Goal: Information Seeking & Learning: Learn about a topic

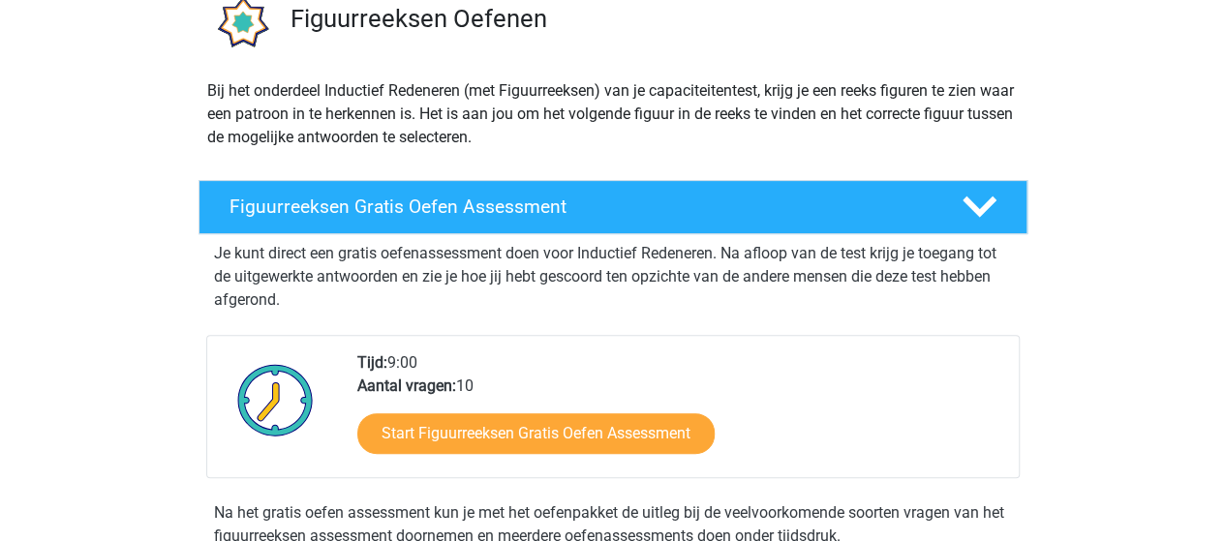
scroll to position [194, 0]
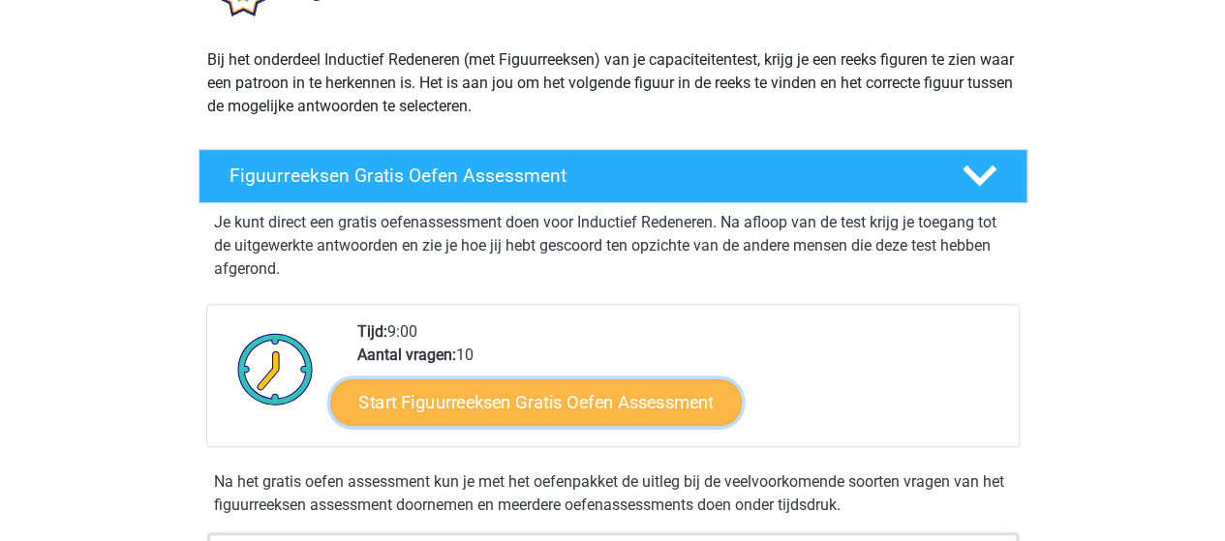
click at [643, 404] on link "Start Figuurreeksen Gratis Oefen Assessment" at bounding box center [535, 402] width 410 height 46
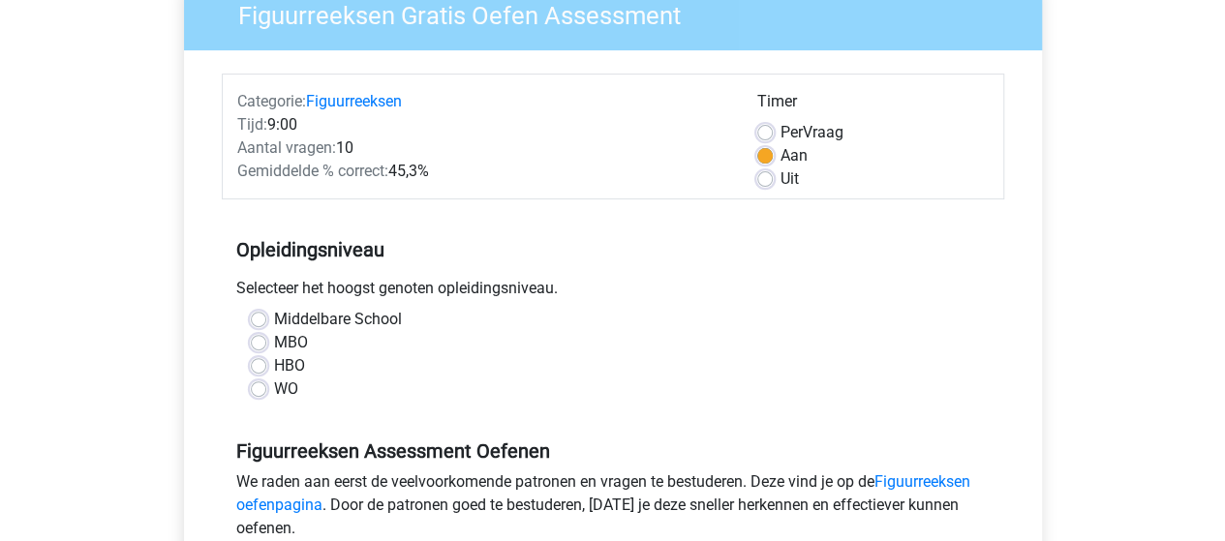
scroll to position [194, 0]
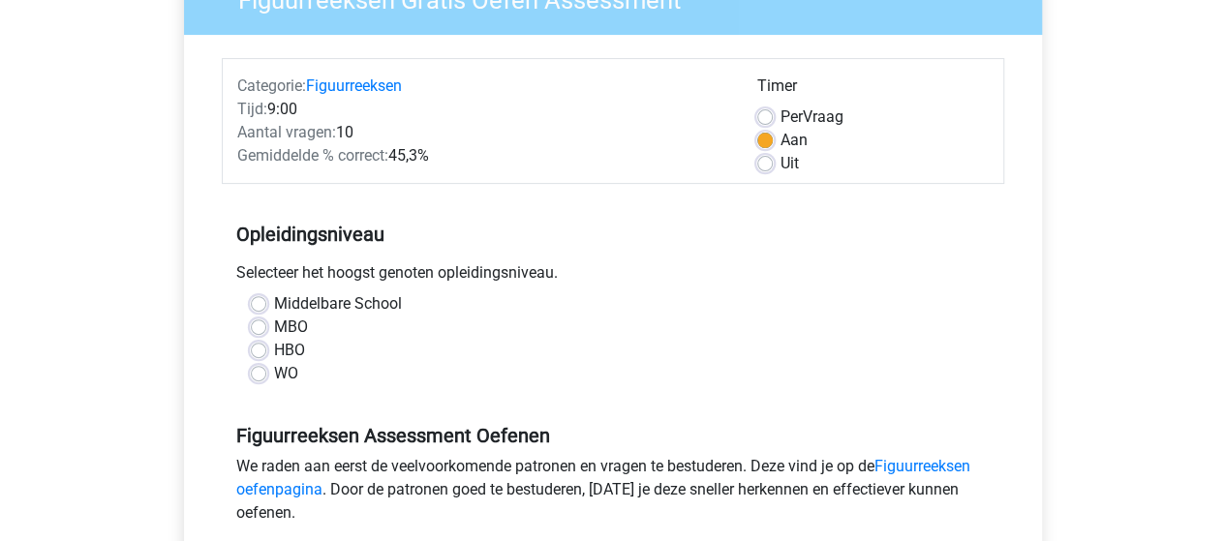
click at [274, 325] on label "MBO" at bounding box center [291, 327] width 34 height 23
click at [260, 325] on input "MBO" at bounding box center [258, 325] width 15 height 19
radio input "true"
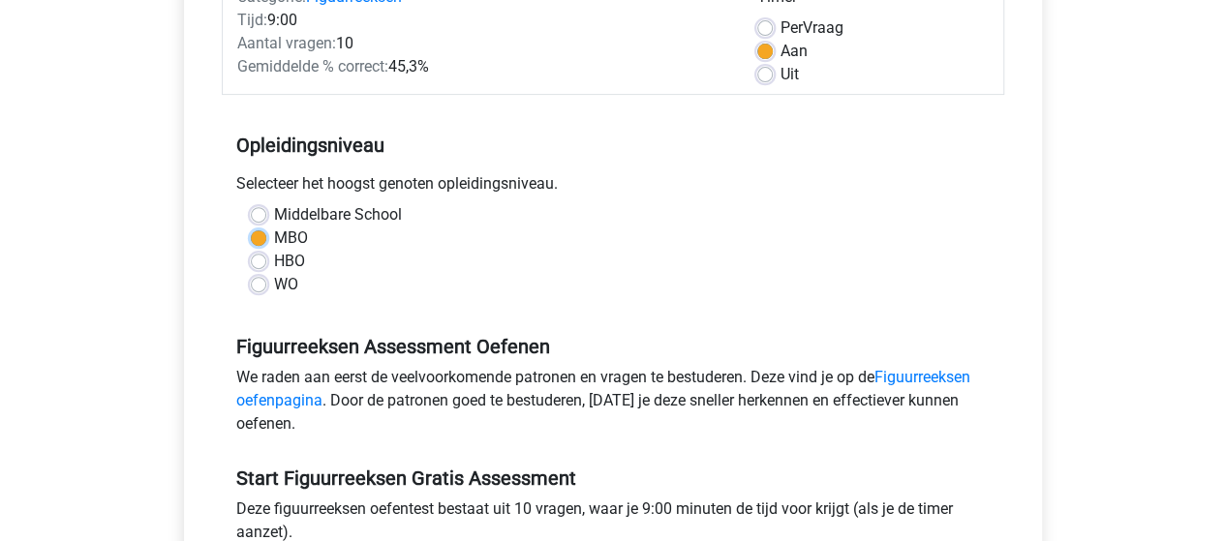
scroll to position [387, 0]
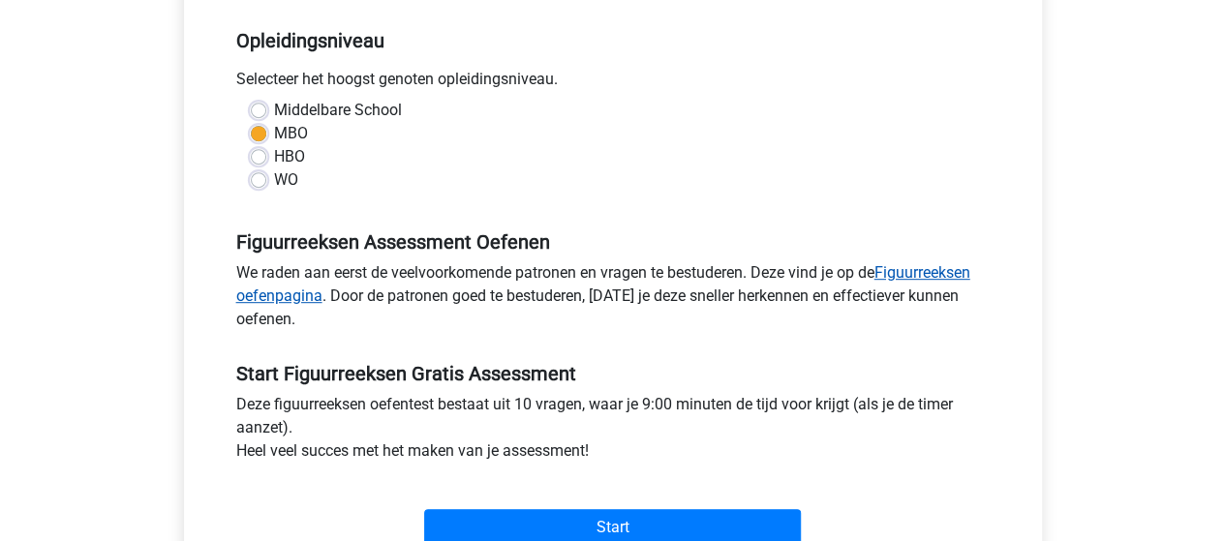
click at [923, 274] on link "Figuurreeksen oefenpagina" at bounding box center [603, 284] width 734 height 42
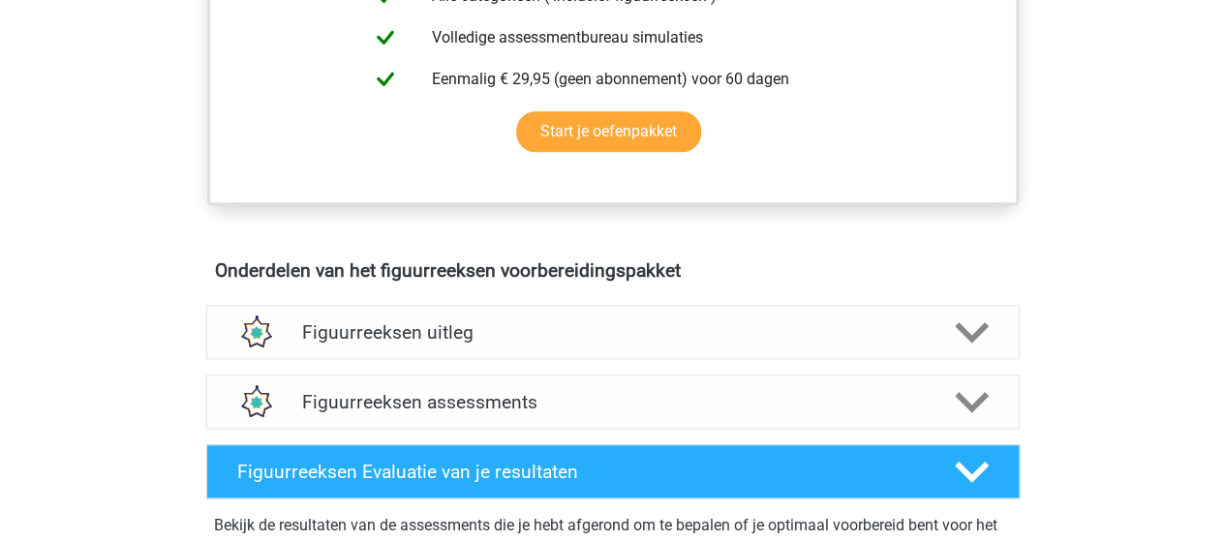
scroll to position [968, 0]
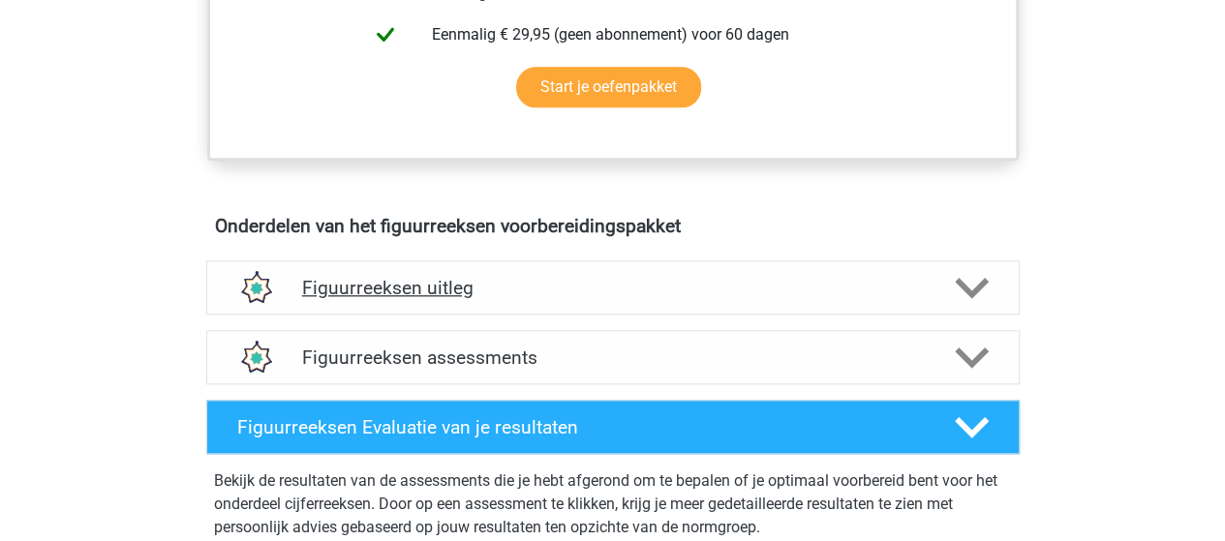
click at [970, 278] on icon at bounding box center [971, 288] width 34 height 34
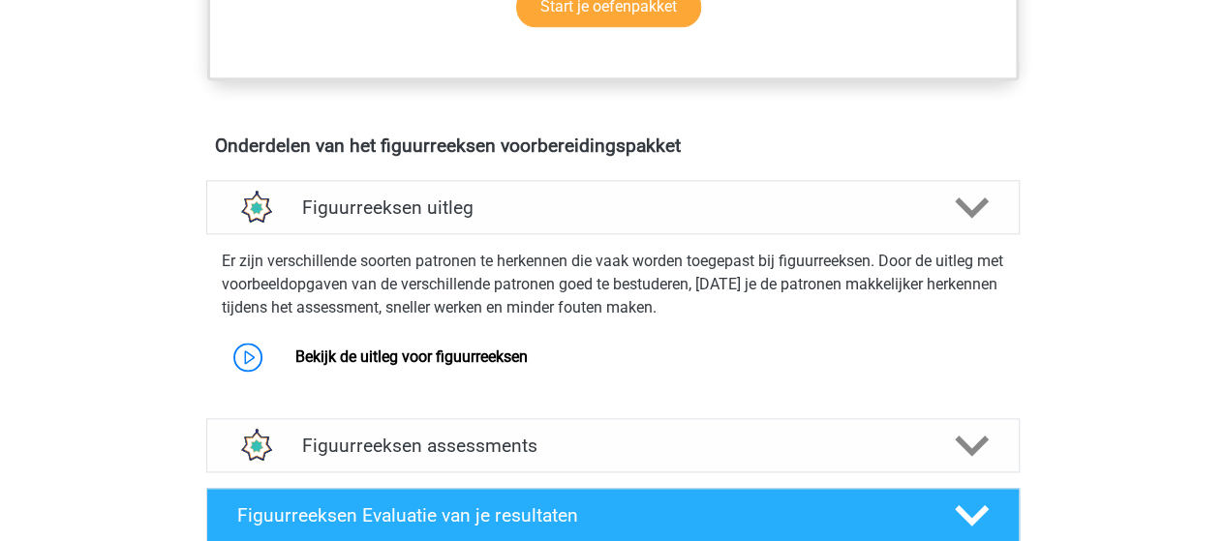
scroll to position [1162, 0]
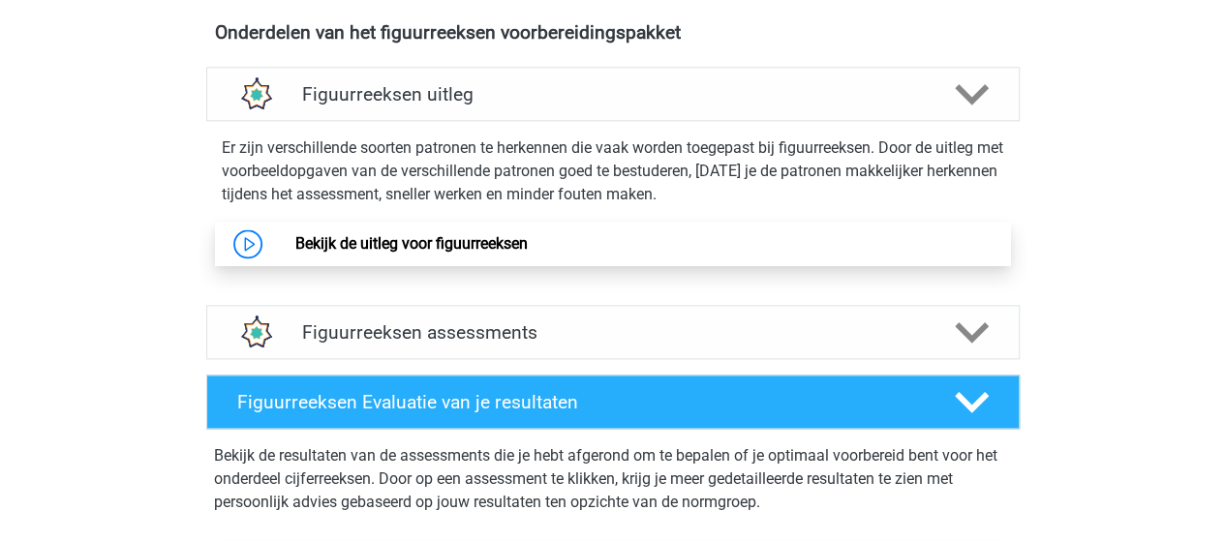
click at [414, 241] on link "Bekijk de uitleg voor figuurreeksen" at bounding box center [411, 243] width 232 height 18
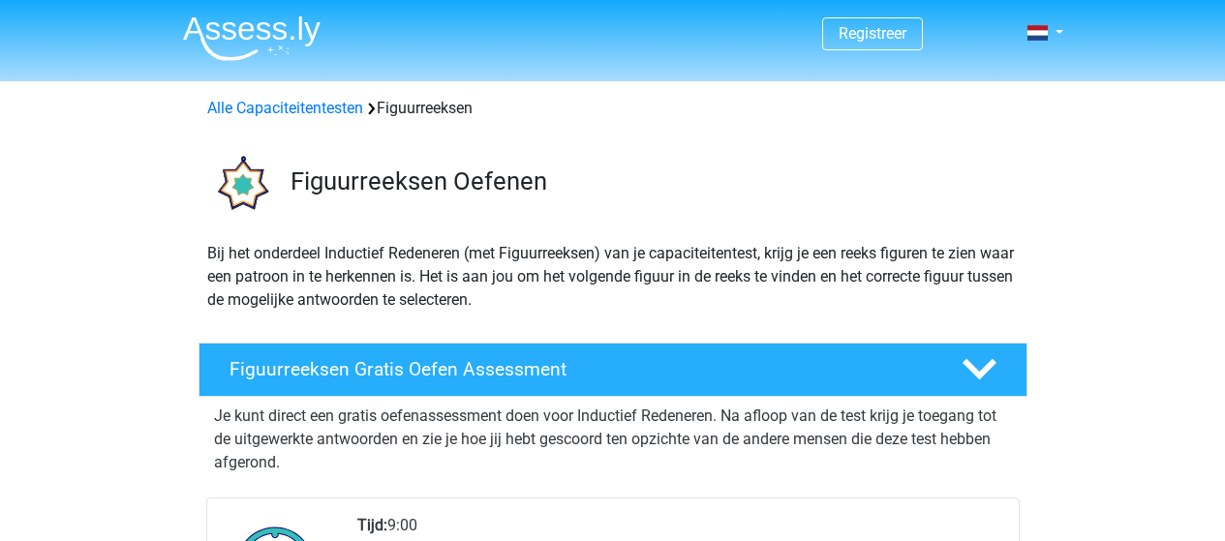
scroll to position [1162, 0]
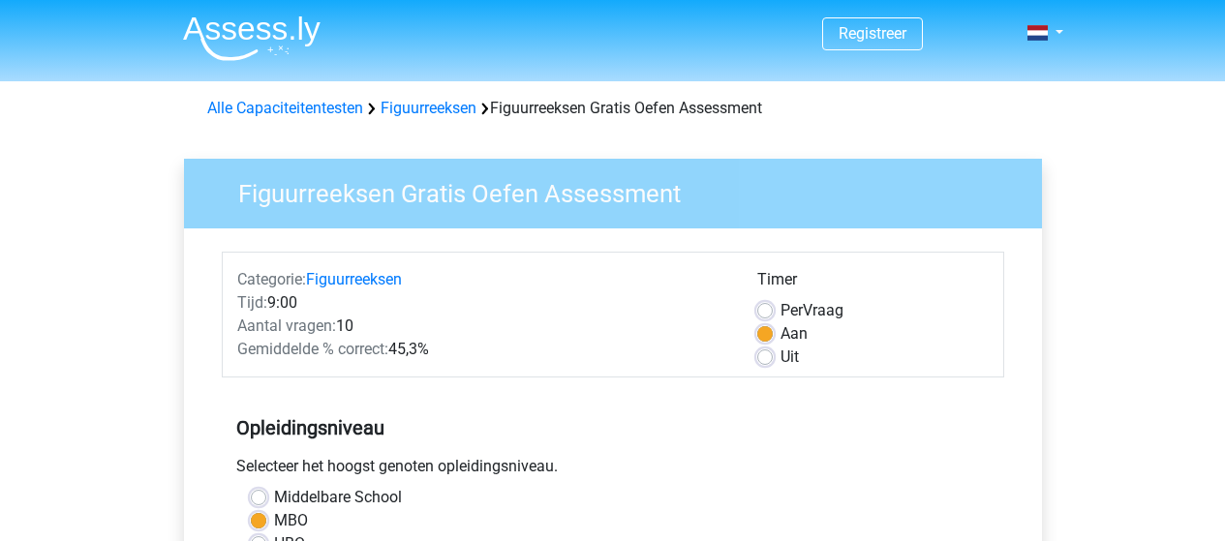
scroll to position [387, 0]
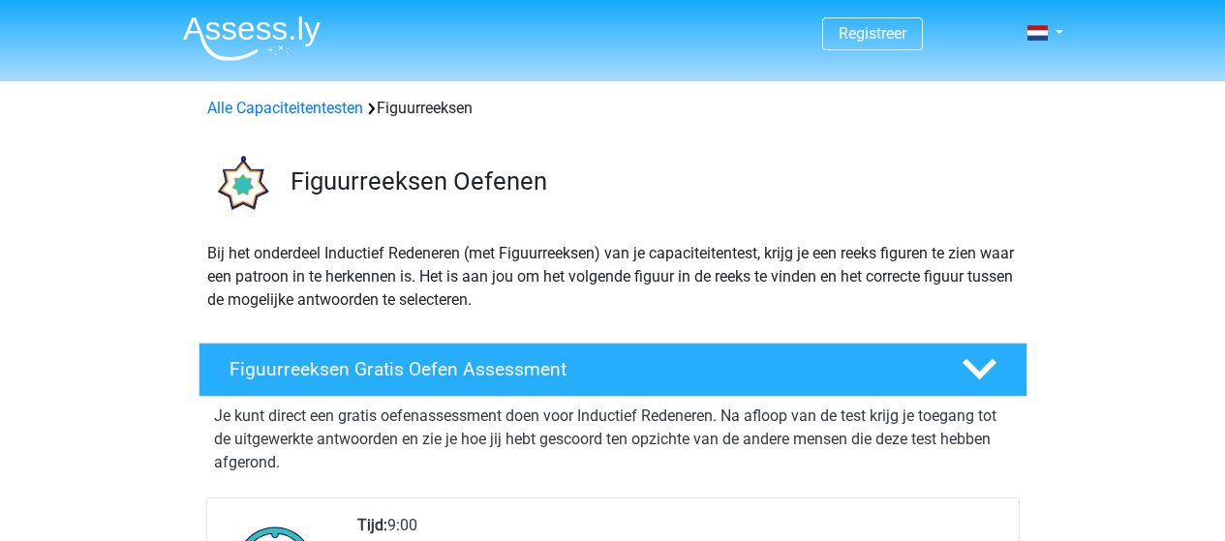
scroll to position [194, 0]
